Goal: Information Seeking & Learning: Understand process/instructions

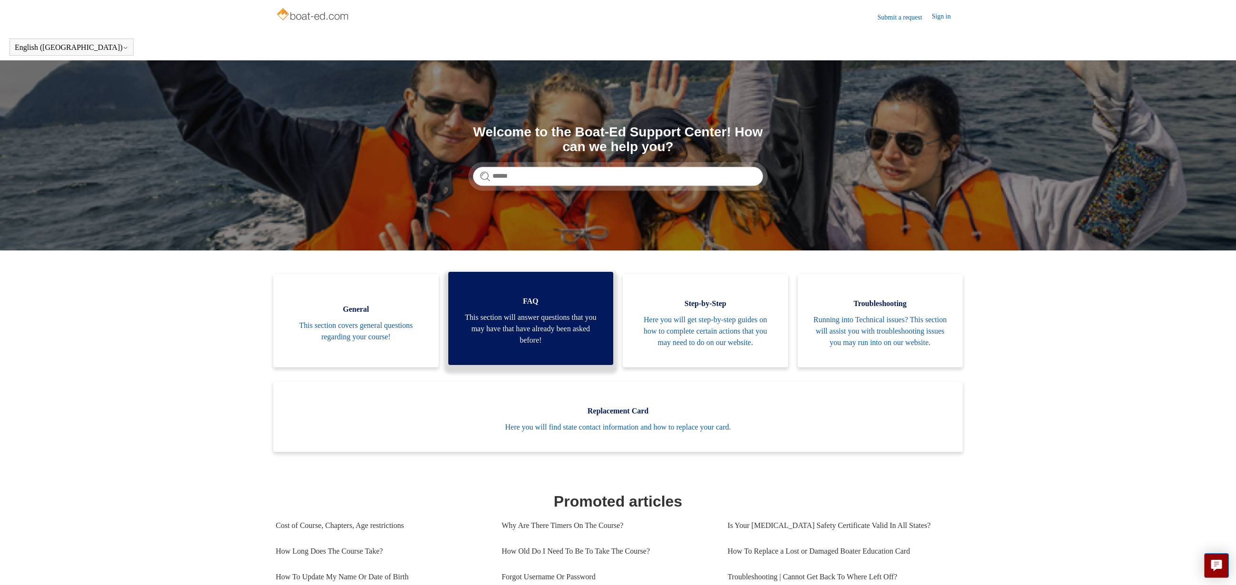
click at [526, 321] on span "This section will answer questions that you may have that have already been ask…" at bounding box center [531, 329] width 137 height 34
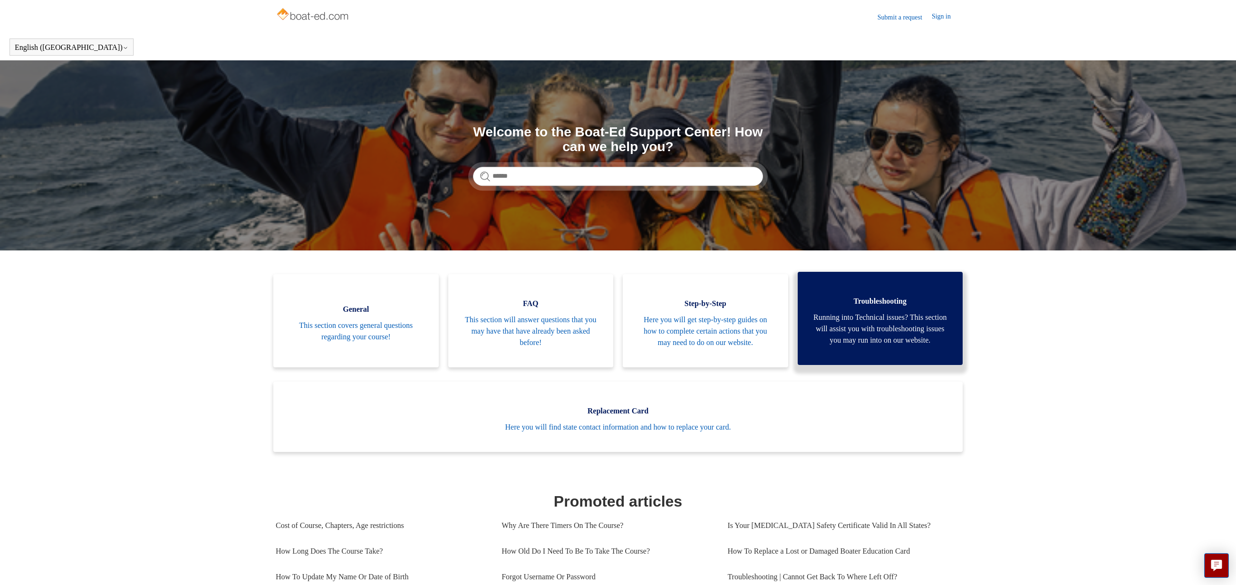
click at [832, 327] on span "Running into Technical issues? This section will assist you with troubleshootin…" at bounding box center [880, 329] width 137 height 34
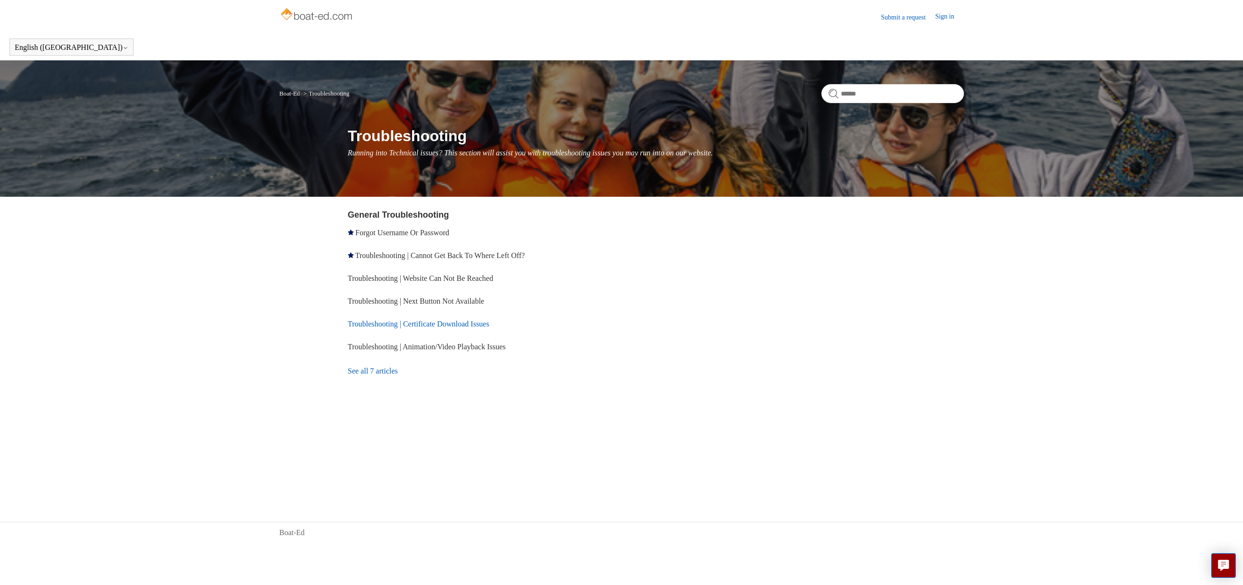
click at [425, 326] on link "Troubleshooting | Certificate Download Issues" at bounding box center [419, 324] width 142 height 8
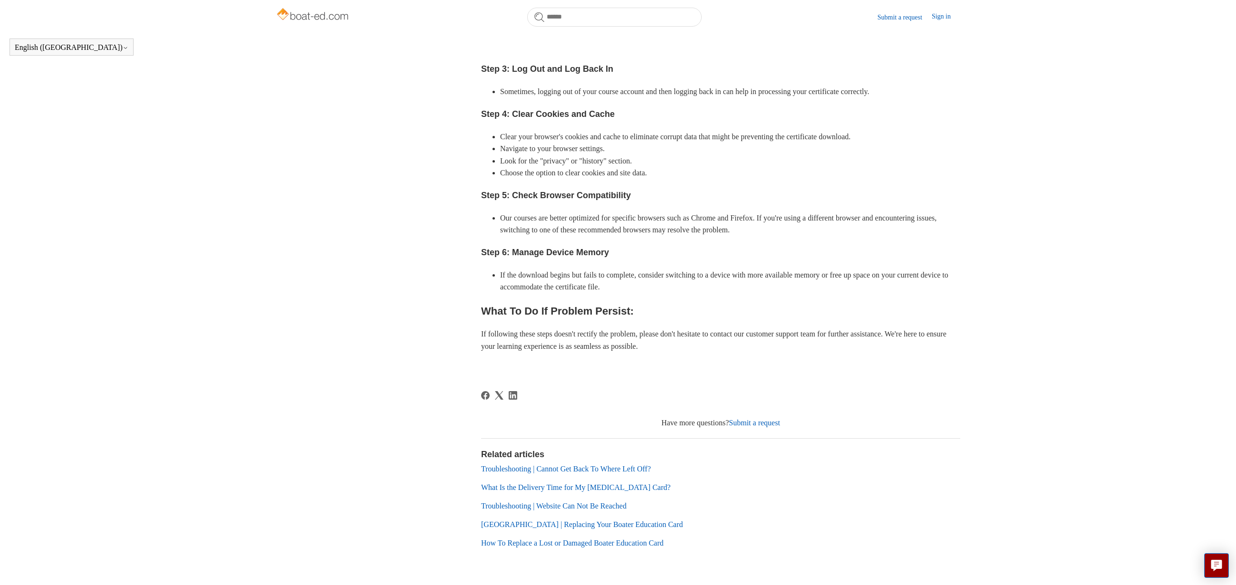
scroll to position [508, 0]
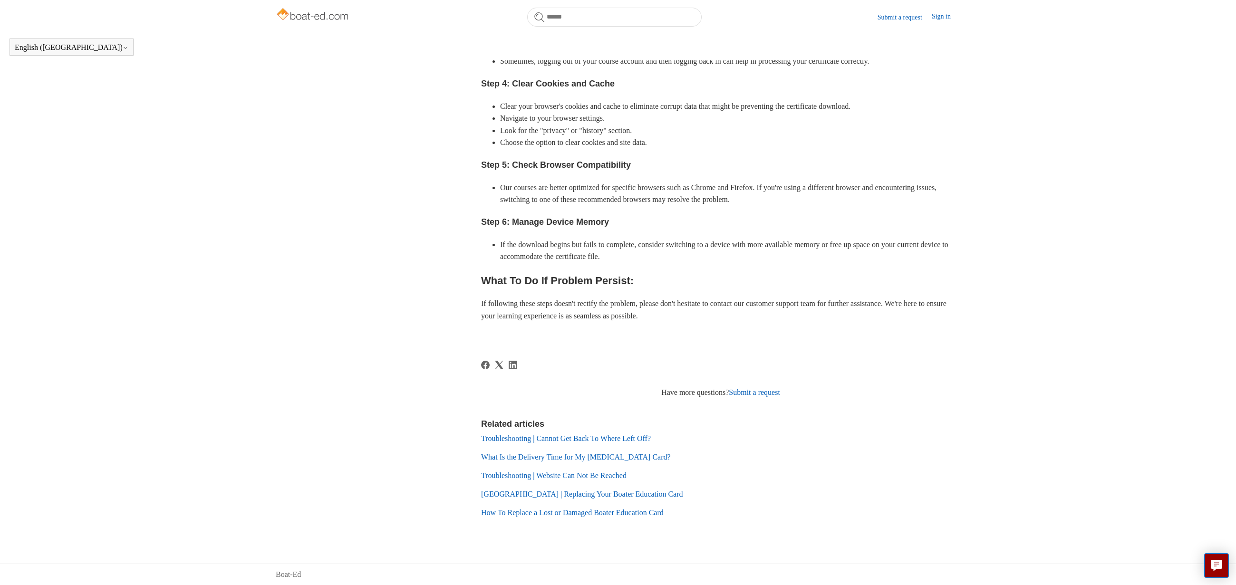
click at [562, 513] on link "How To Replace a Lost or Damaged Boater Education Card" at bounding box center [572, 513] width 183 height 8
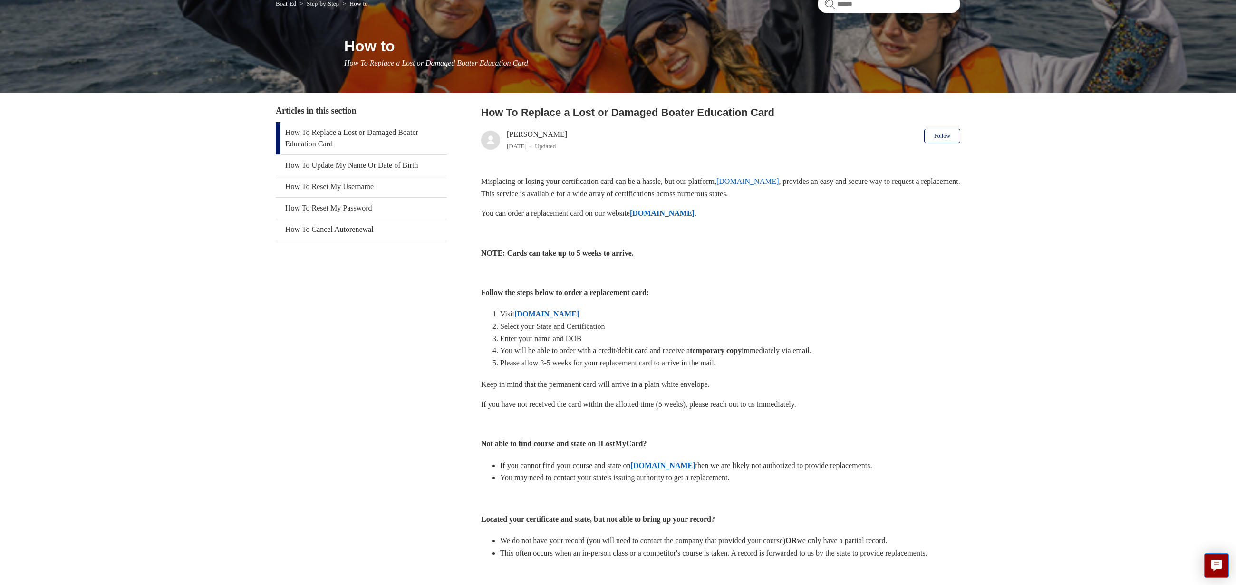
scroll to position [95, 0]
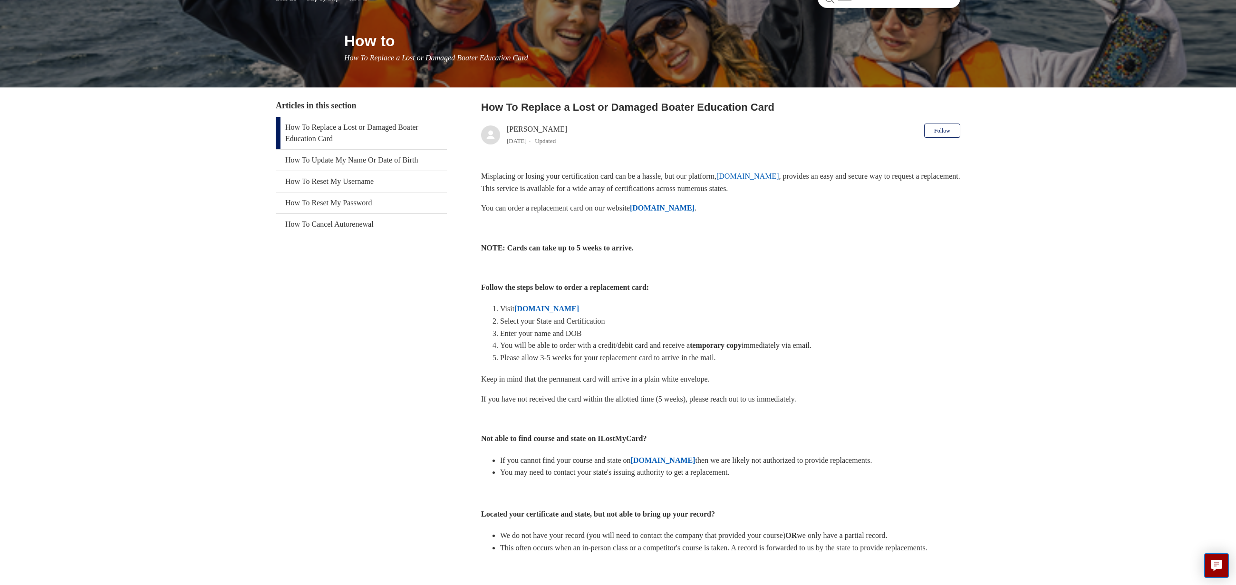
click at [552, 310] on strong "[DOMAIN_NAME]" at bounding box center [546, 309] width 65 height 8
